Goal: Task Accomplishment & Management: Complete application form

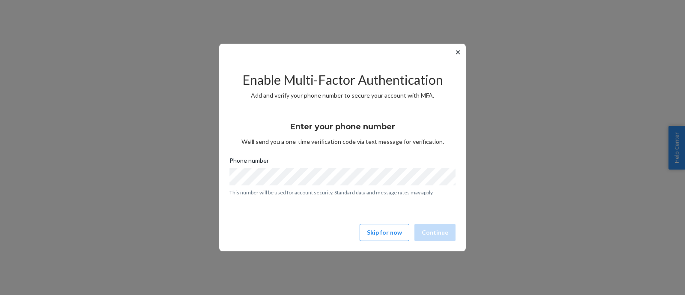
click at [459, 51] on button "✕" at bounding box center [457, 52] width 9 height 10
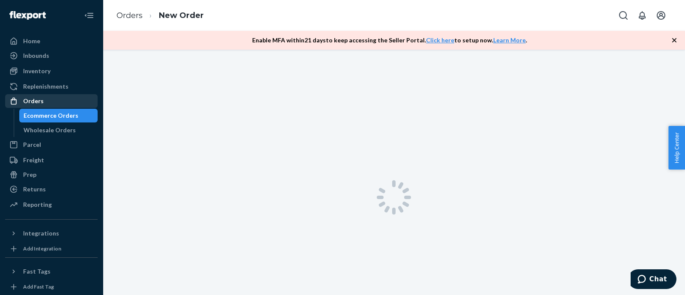
click at [43, 106] on div "Orders" at bounding box center [51, 101] width 91 height 12
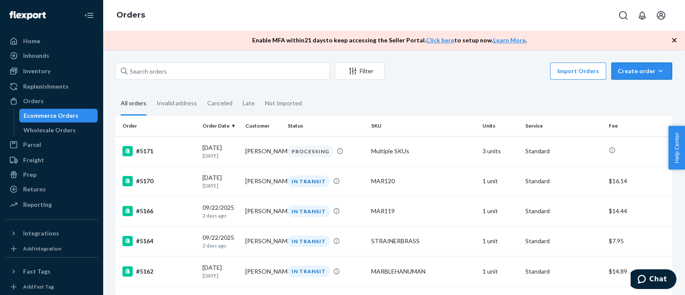
click at [621, 71] on div "Create order" at bounding box center [642, 71] width 48 height 9
click at [630, 96] on button "Ecommerce order" at bounding box center [654, 92] width 82 height 18
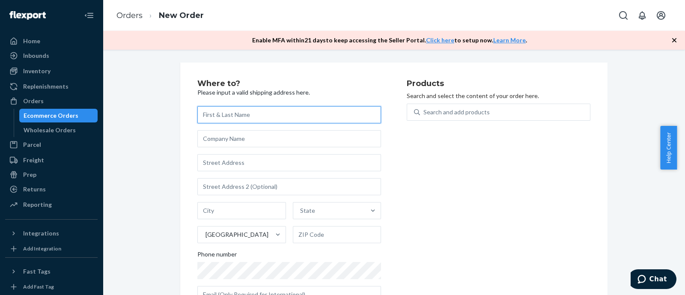
paste input "[PERSON_NAME] The Botanist Group"
type input "[PERSON_NAME] The Botanist Group"
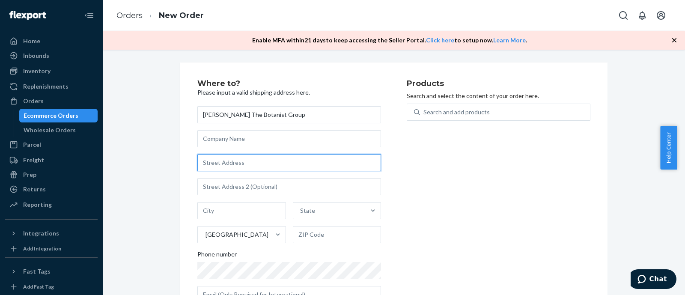
click at [238, 159] on input "text" at bounding box center [289, 162] width 184 height 17
paste input "[STREET_ADDRESS]"
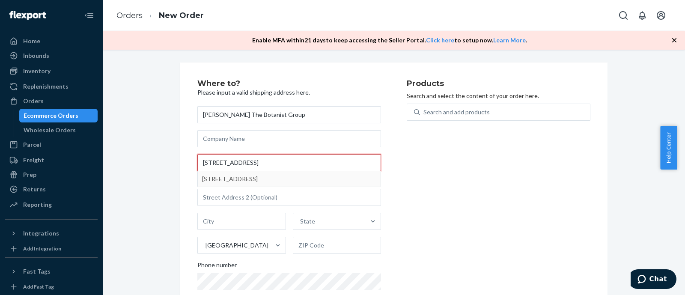
type input "[STREET_ADDRESS]"
type input "Scottsdale"
type input "85254"
type input "[STREET_ADDRESS]"
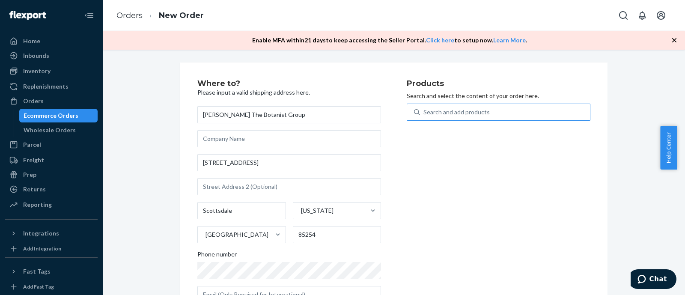
click at [439, 108] on div "Search and add products" at bounding box center [456, 112] width 66 height 9
click at [424, 108] on input "Search and add products" at bounding box center [423, 112] width 1 height 9
paste input "WHITEPAPERMACHEBOWL12"
type input "WHITEPAPERMACHEBOWL12"
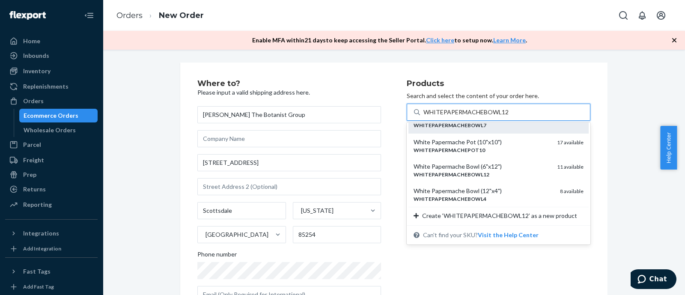
scroll to position [113, 0]
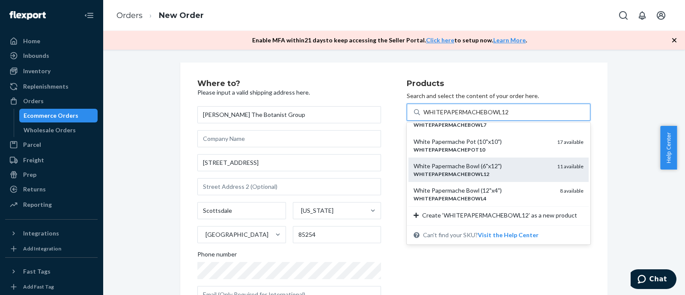
click at [503, 168] on div "White Papermache Bowl (6"x12")" at bounding box center [481, 166] width 137 height 9
click at [503, 116] on input "WHITEPAPERMACHEBOWL12" at bounding box center [465, 112] width 85 height 9
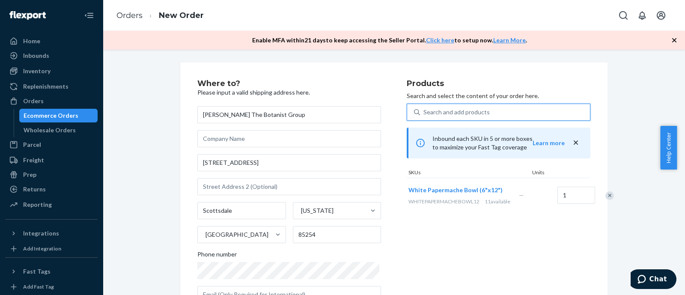
click at [450, 111] on div "Search and add products" at bounding box center [456, 112] width 66 height 9
click at [424, 111] on input "0 results available. Select is focused ,type to refine list, press Down to open…" at bounding box center [423, 112] width 1 height 9
paste input "WHITECLAYPOT6"
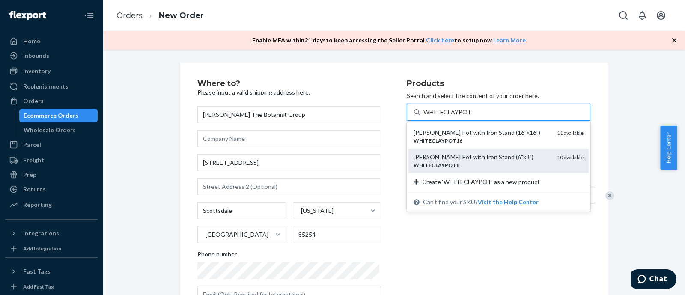
type input "WHITECLAYPOT6"
click at [486, 161] on div "WHITECLAYPOT6" at bounding box center [481, 164] width 137 height 7
click at [473, 116] on input "WHITECLAYPOT6" at bounding box center [448, 112] width 50 height 9
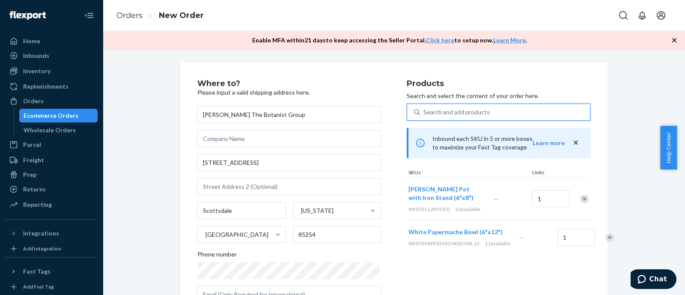
scroll to position [53, 0]
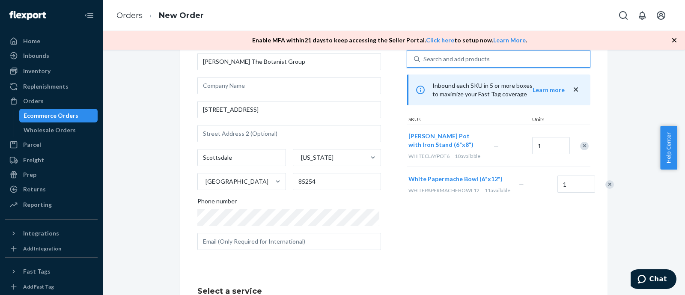
click at [493, 55] on div "Search and add products" at bounding box center [505, 58] width 170 height 15
click at [424, 55] on input "0 results available. Use Up and Down to choose options, press Enter to select t…" at bounding box center [423, 59] width 1 height 9
paste input "BLACKCLAYPOT14"
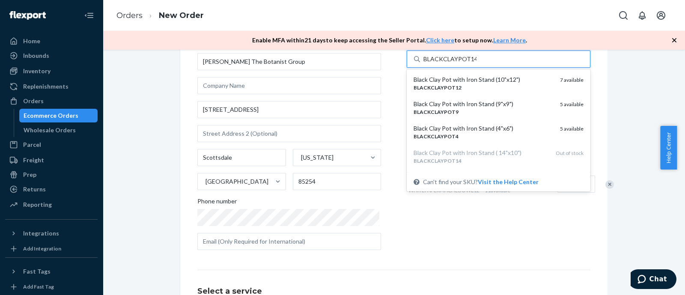
type input "BLACKCLAYPOT14"
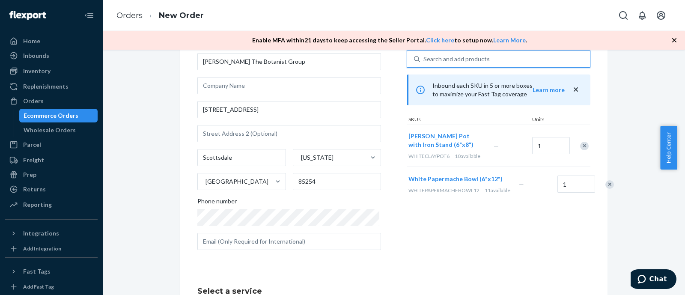
click at [477, 57] on div "Search and add products" at bounding box center [456, 59] width 66 height 9
click at [424, 57] on input "0 results available. Use Up and Down to choose options, press Enter to select t…" at bounding box center [423, 59] width 1 height 9
paste input "BLACKCLAYPOT14"
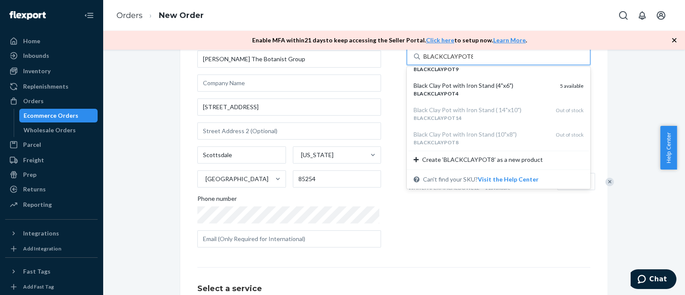
scroll to position [49, 0]
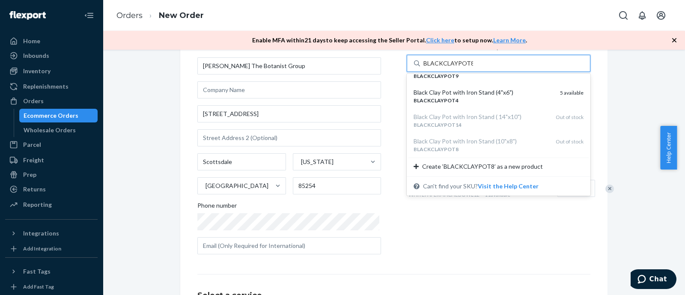
type input "BLACKCLAYPOT8"
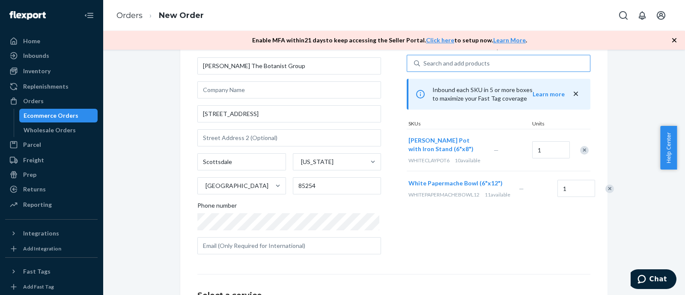
click at [520, 220] on div "Products Search and select the content of your order here. Search and add produ…" at bounding box center [499, 146] width 184 height 230
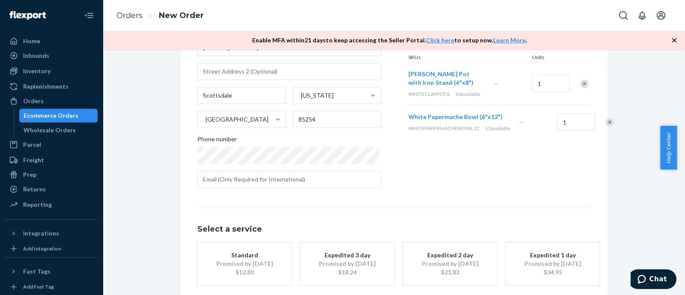
scroll to position [156, 0]
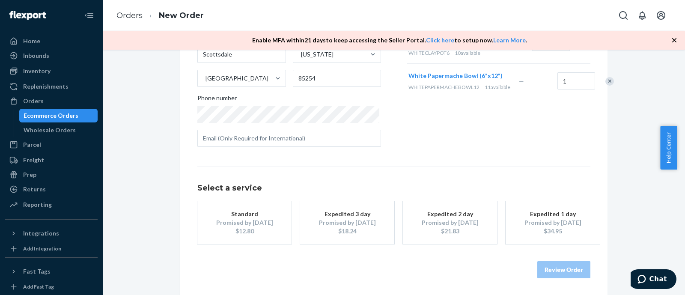
click at [258, 234] on div "$12.80" at bounding box center [244, 231] width 68 height 9
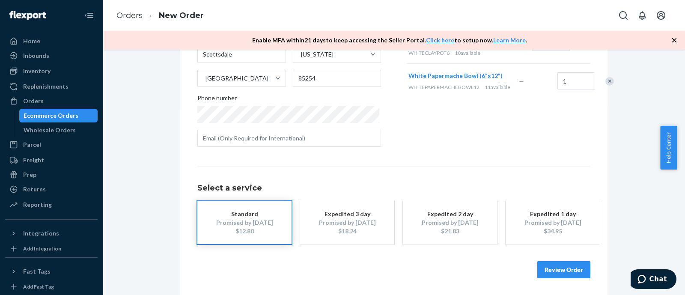
click at [564, 270] on button "Review Order" at bounding box center [563, 269] width 53 height 17
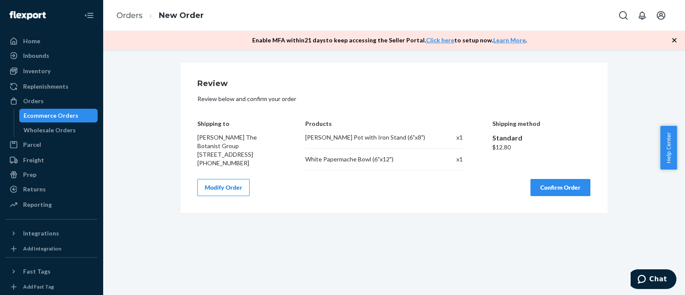
scroll to position [0, 0]
click at [554, 196] on button "Confirm Order" at bounding box center [560, 187] width 60 height 17
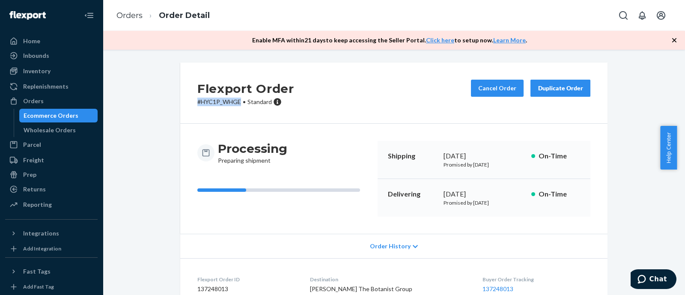
drag, startPoint x: 192, startPoint y: 104, endPoint x: 235, endPoint y: 109, distance: 43.6
click at [235, 109] on div "Flexport Order # HYC1P_WHGE • Standard Cancel Order Duplicate Order" at bounding box center [393, 92] width 427 height 61
copy p "# HYC1P_WHGE"
